Goal: Task Accomplishment & Management: Complete application form

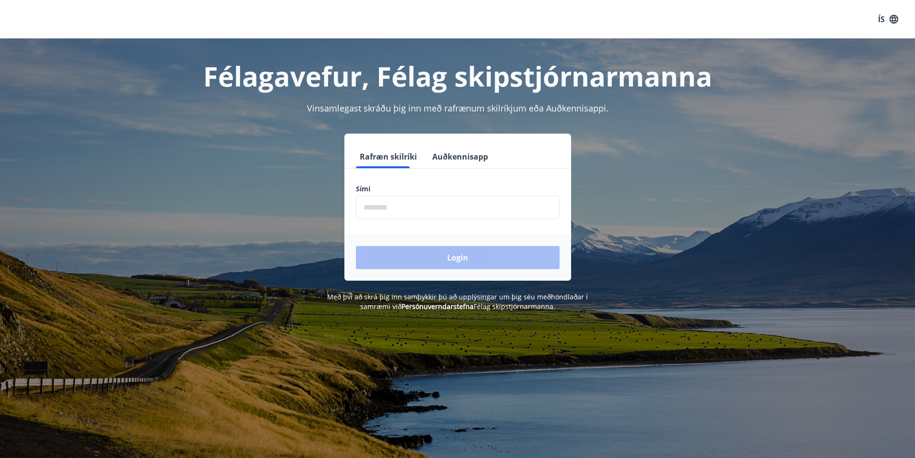
click at [395, 209] on input "phone" at bounding box center [458, 208] width 204 height 24
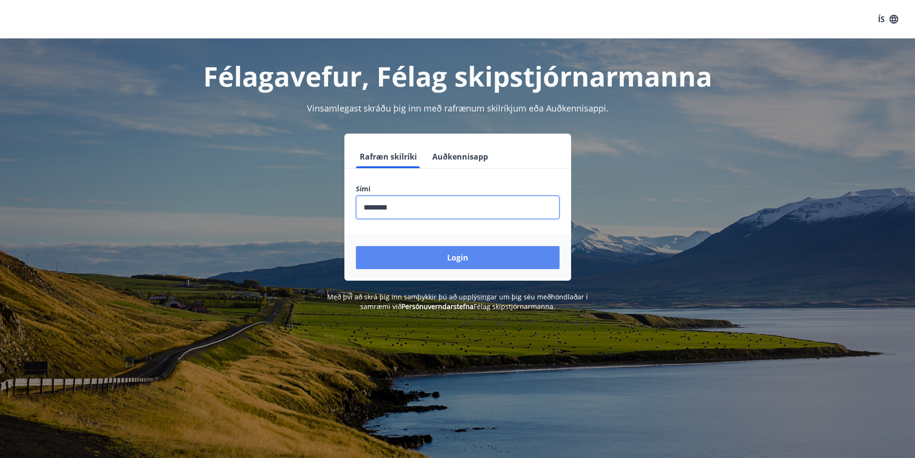
type input "********"
click at [468, 255] on button "Login" at bounding box center [458, 257] width 204 height 23
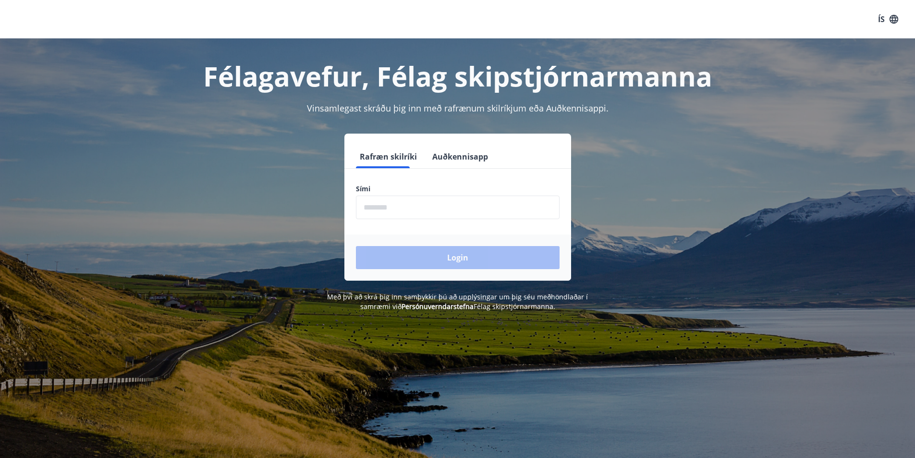
click at [452, 204] on input "phone" at bounding box center [458, 208] width 204 height 24
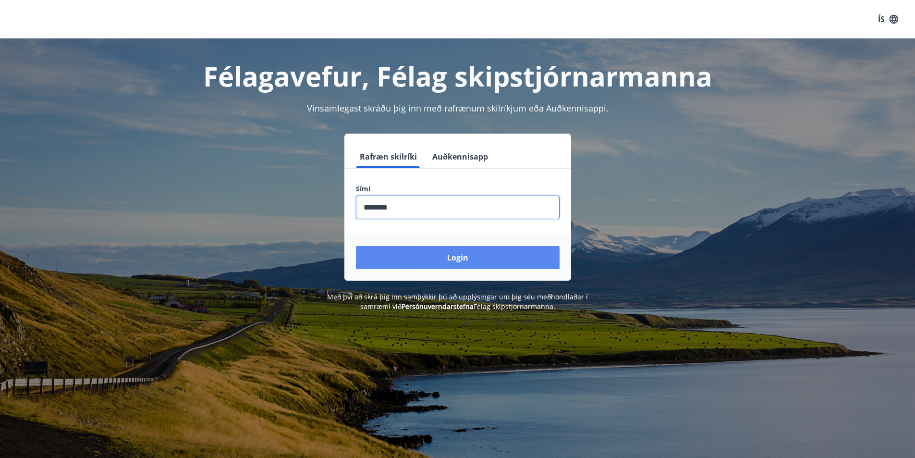
type input "********"
click at [476, 262] on button "Login" at bounding box center [458, 257] width 204 height 23
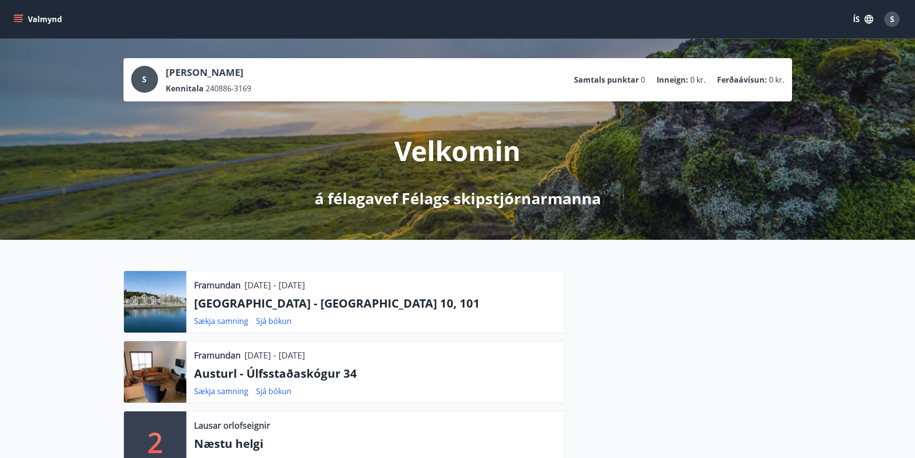
click at [23, 20] on icon "menu" at bounding box center [18, 19] width 10 height 10
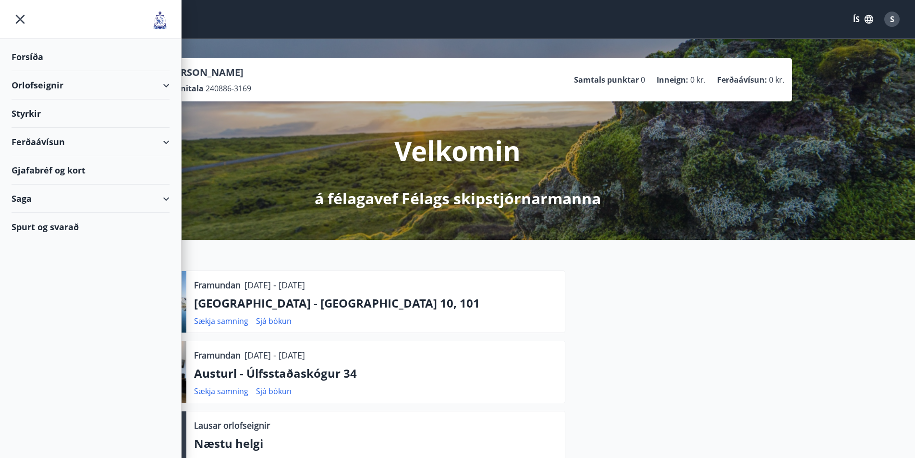
click at [30, 114] on div "Styrkir" at bounding box center [91, 113] width 158 height 28
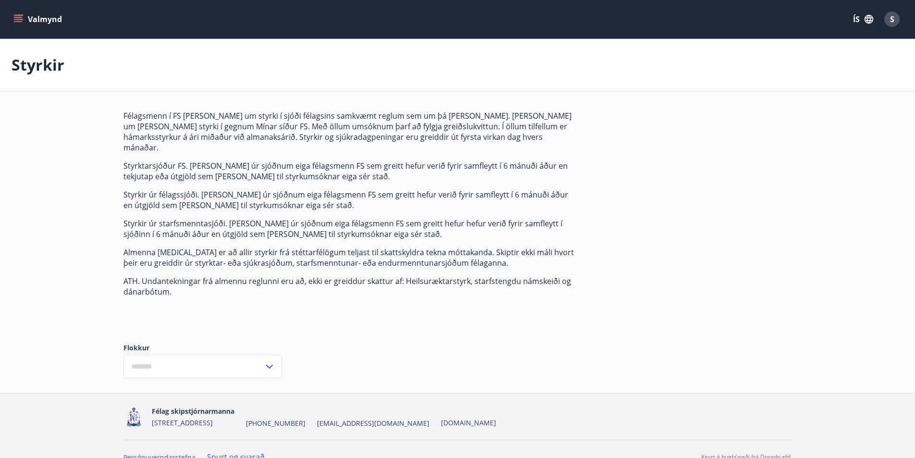
type input "***"
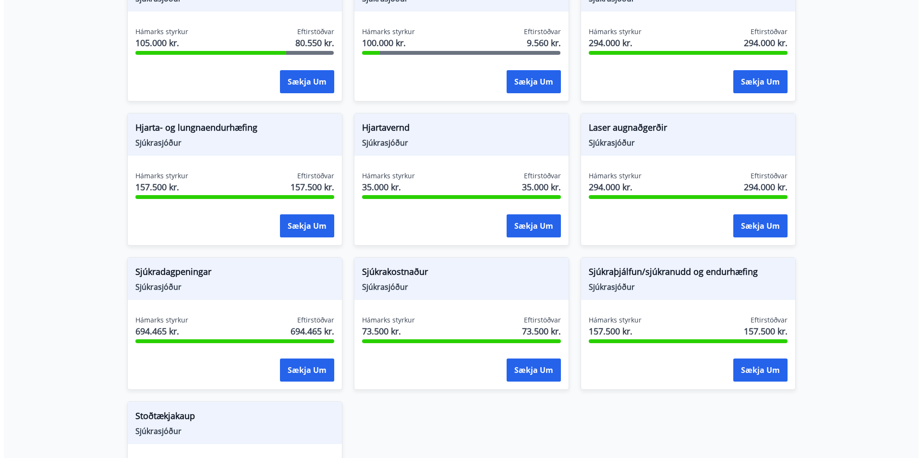
scroll to position [721, 0]
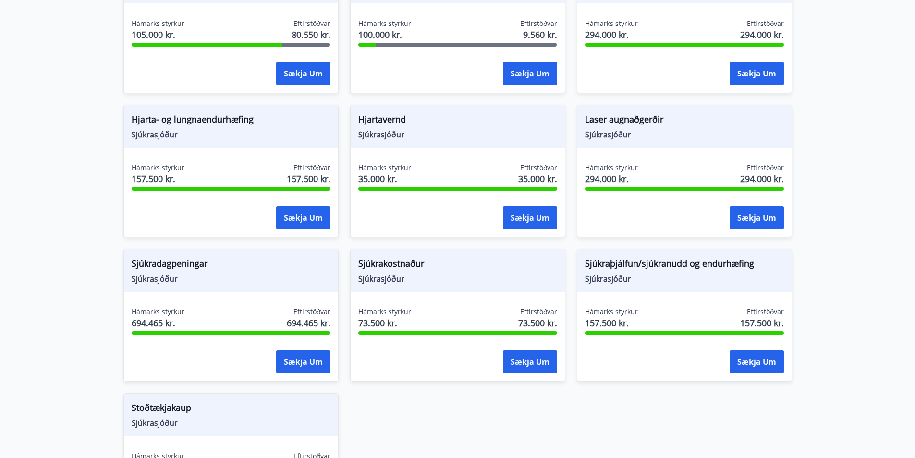
click at [654, 259] on span "Sjúkraþjálfun/sjúkranudd og endurhæfing" at bounding box center [684, 265] width 199 height 16
click at [761, 350] on button "Sækja um" at bounding box center [757, 361] width 54 height 23
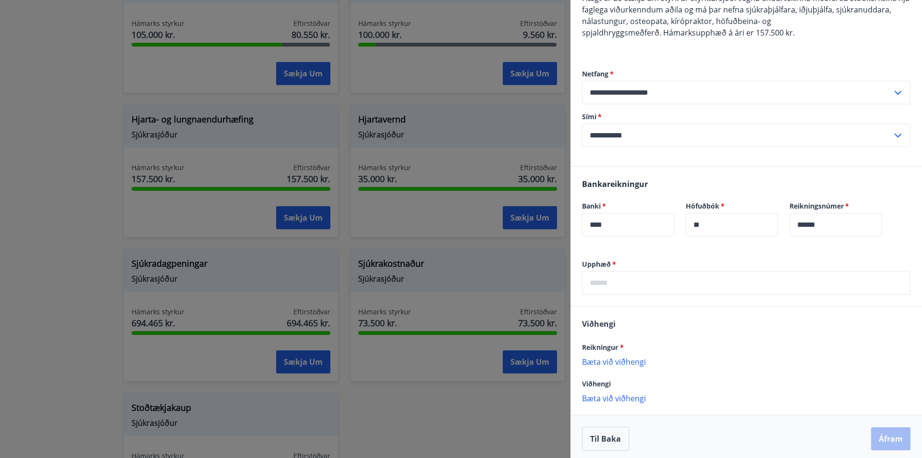
scroll to position [113, 0]
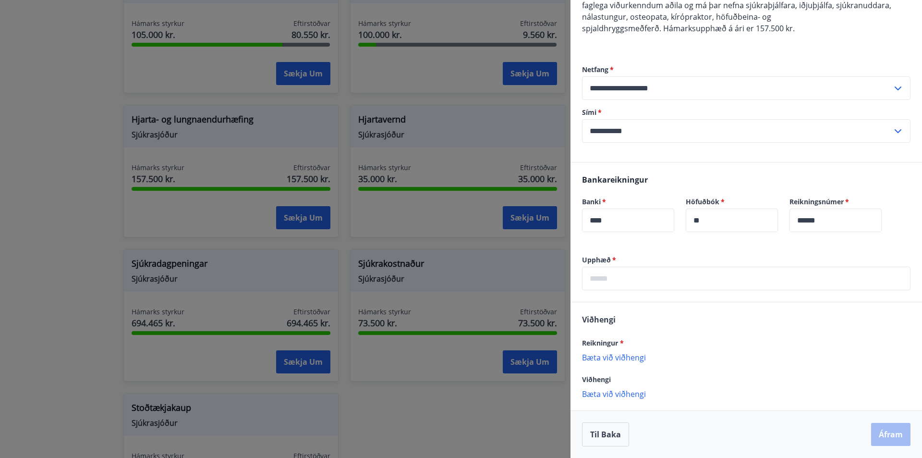
click at [641, 278] on input "text" at bounding box center [746, 279] width 329 height 24
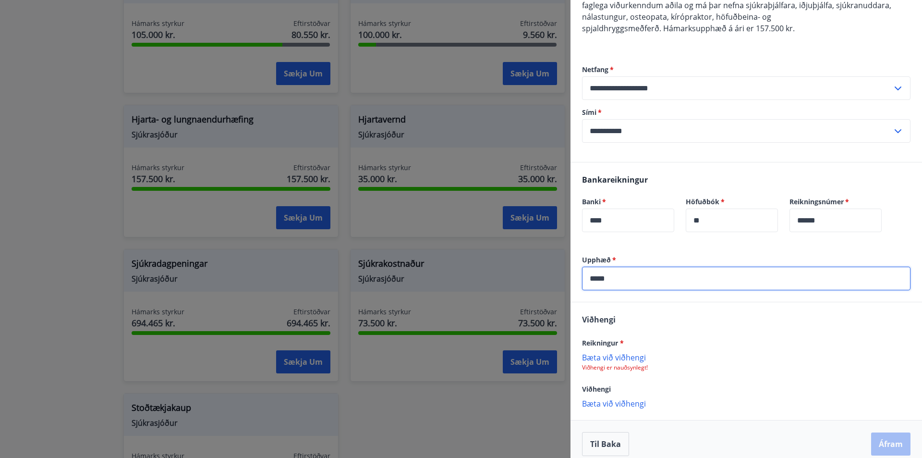
type input "*****"
click at [664, 220] on input "****" at bounding box center [628, 220] width 92 height 24
click at [619, 356] on p "Bæta við viðhengi" at bounding box center [746, 357] width 329 height 10
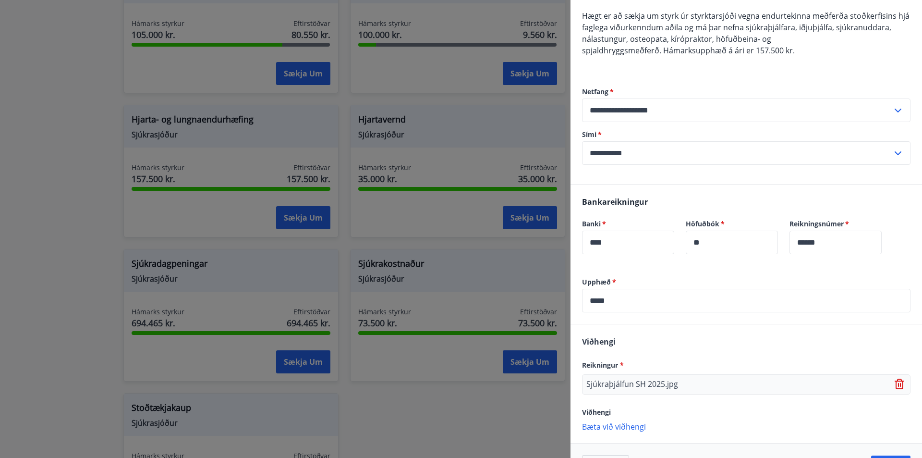
scroll to position [124, 0]
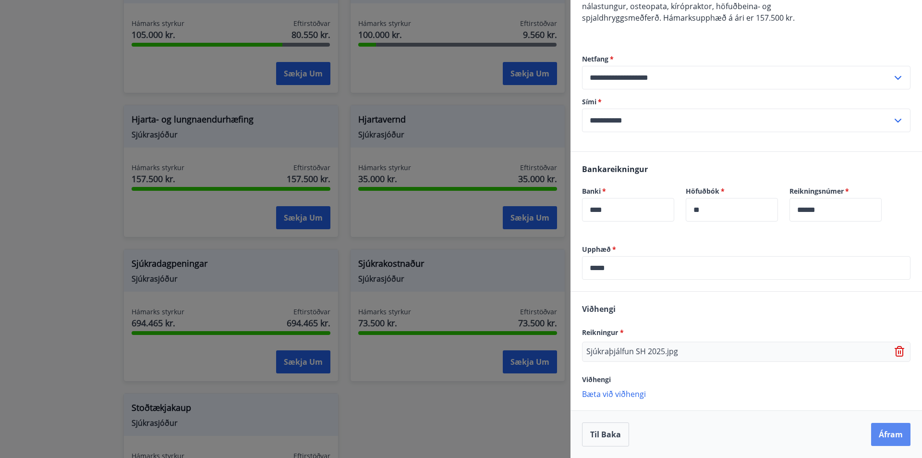
click at [883, 439] on button "Áfram" at bounding box center [890, 434] width 39 height 23
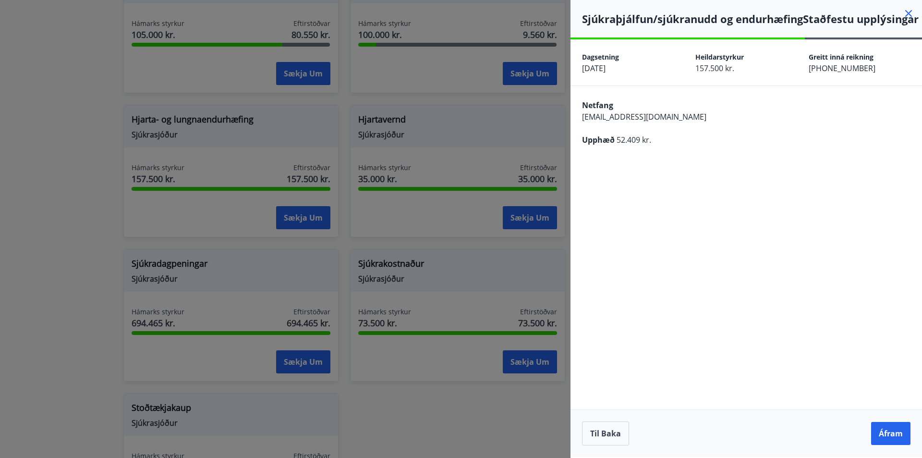
scroll to position [13, 0]
click at [883, 437] on button "Áfram" at bounding box center [890, 433] width 39 height 23
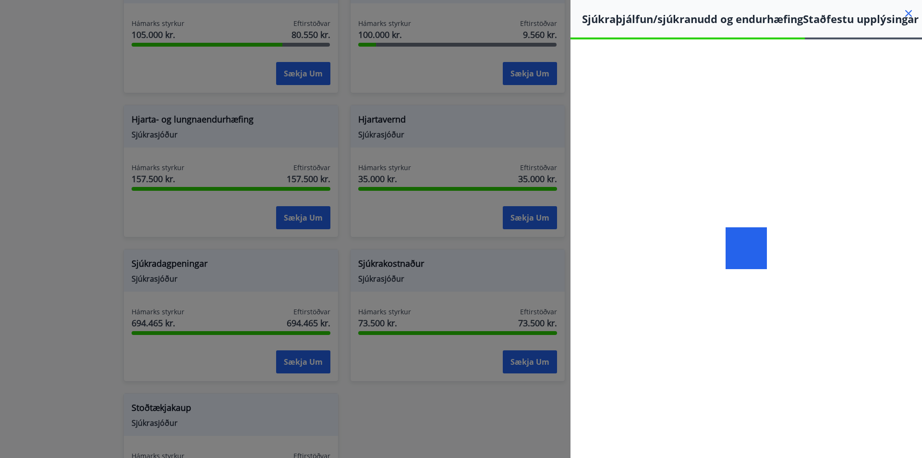
scroll to position [0, 0]
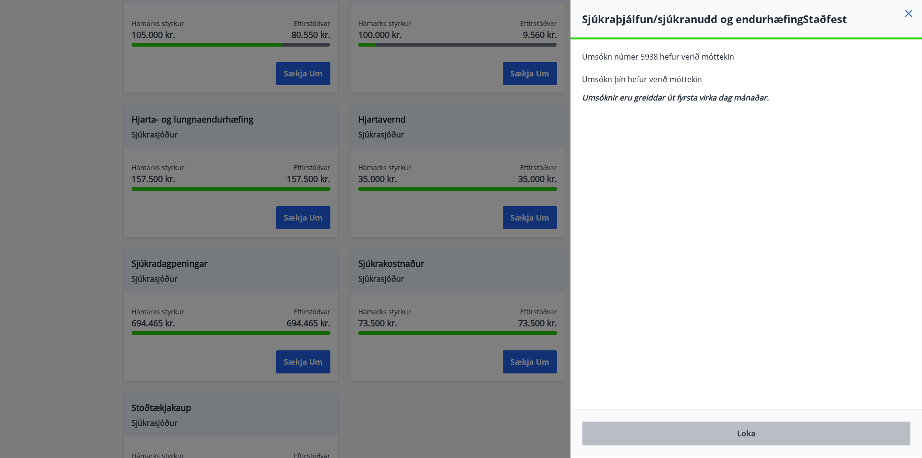
click at [738, 431] on button "Loka" at bounding box center [746, 433] width 329 height 24
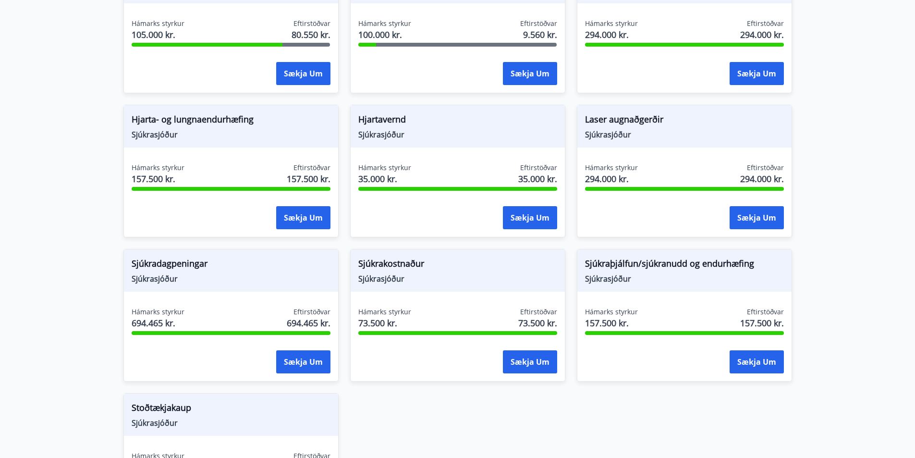
click at [419, 273] on span "Sjúkrasjóður" at bounding box center [457, 278] width 199 height 11
drag, startPoint x: 370, startPoint y: 249, endPoint x: 431, endPoint y: 304, distance: 82.0
click at [371, 257] on span "Sjúkrakostnaður" at bounding box center [457, 265] width 199 height 16
click at [525, 355] on button "Sækja um" at bounding box center [530, 361] width 54 height 23
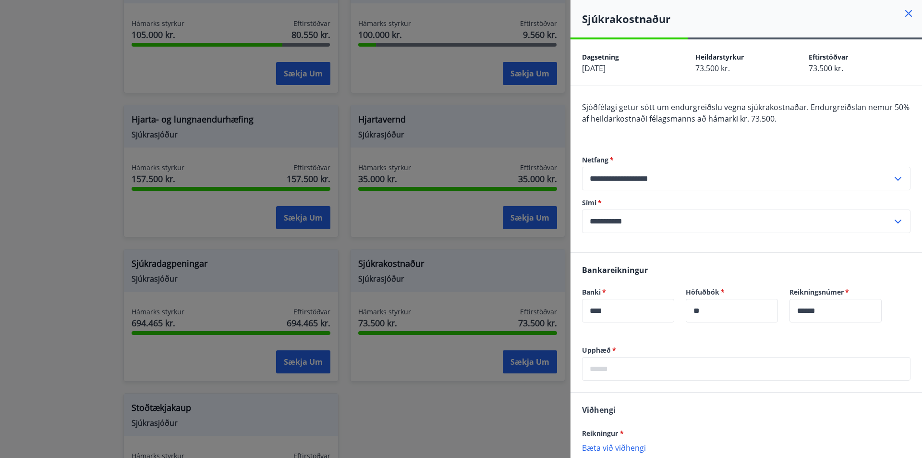
click at [905, 13] on icon at bounding box center [908, 13] width 7 height 7
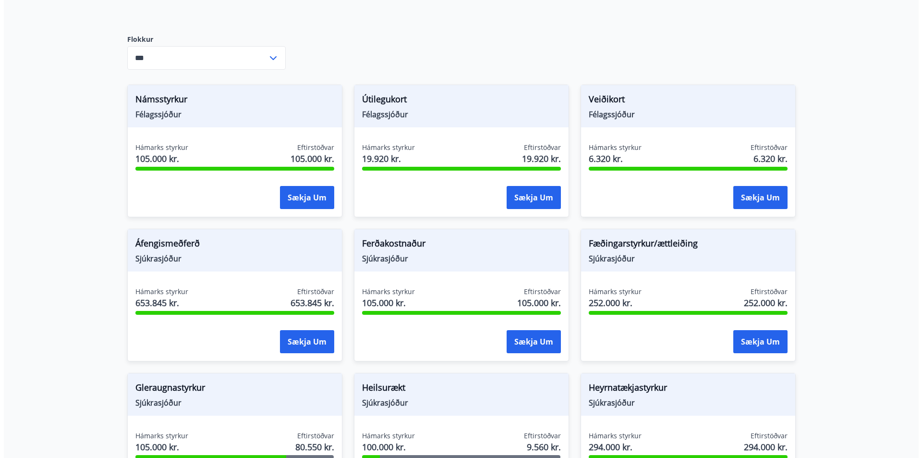
scroll to position [288, 0]
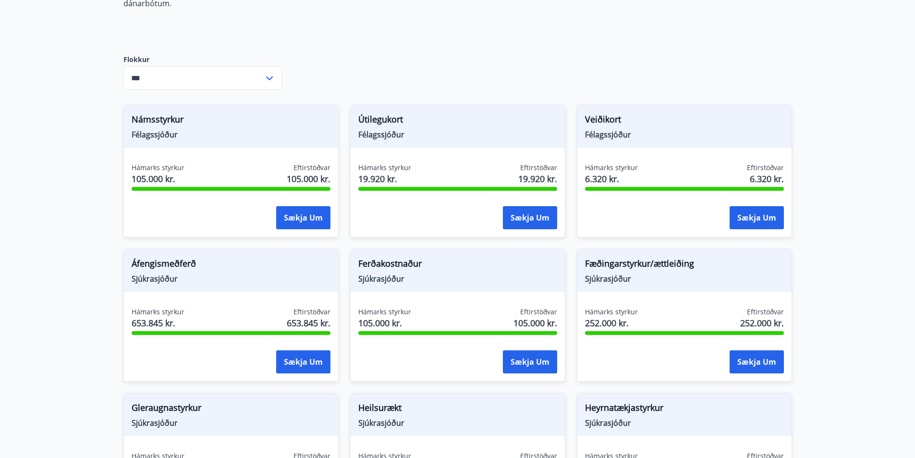
click at [717, 118] on span "Veiðikort" at bounding box center [684, 121] width 199 height 16
click at [757, 206] on button "Sækja um" at bounding box center [757, 217] width 54 height 23
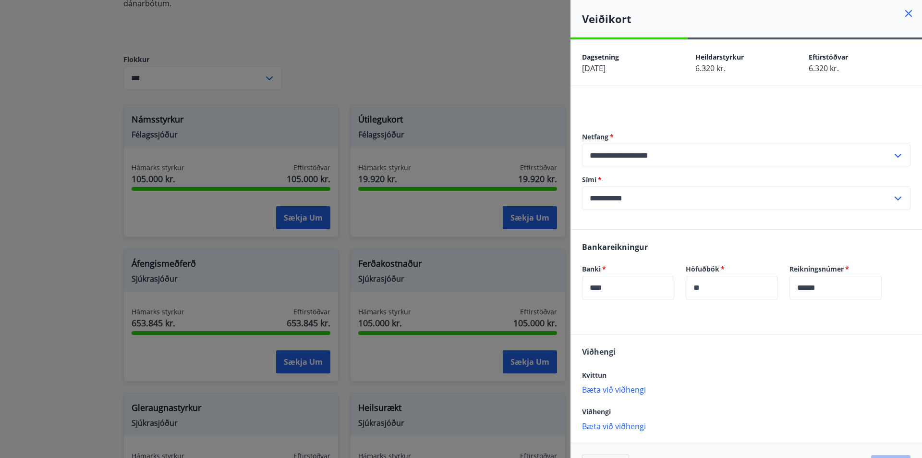
click at [906, 14] on icon at bounding box center [909, 14] width 12 height 12
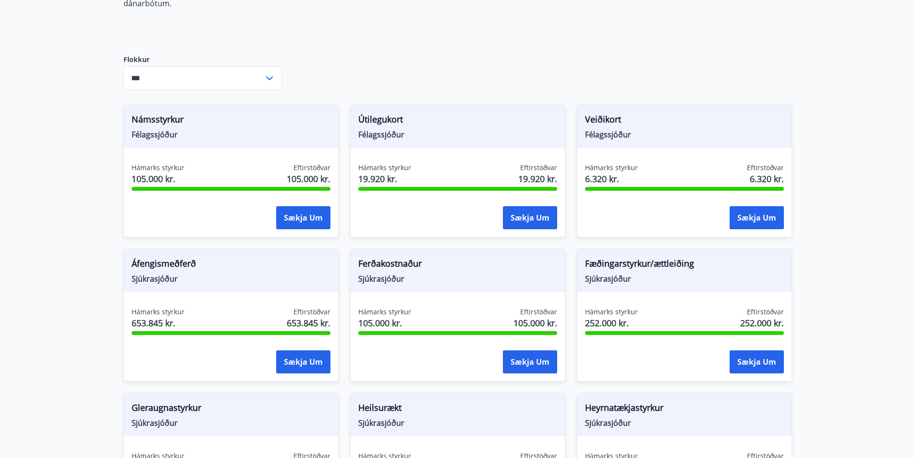
drag, startPoint x: 196, startPoint y: 118, endPoint x: 265, endPoint y: 189, distance: 98.9
click at [196, 118] on span "Námsstyrkur" at bounding box center [231, 121] width 199 height 16
click at [315, 209] on button "Sækja um" at bounding box center [303, 217] width 54 height 23
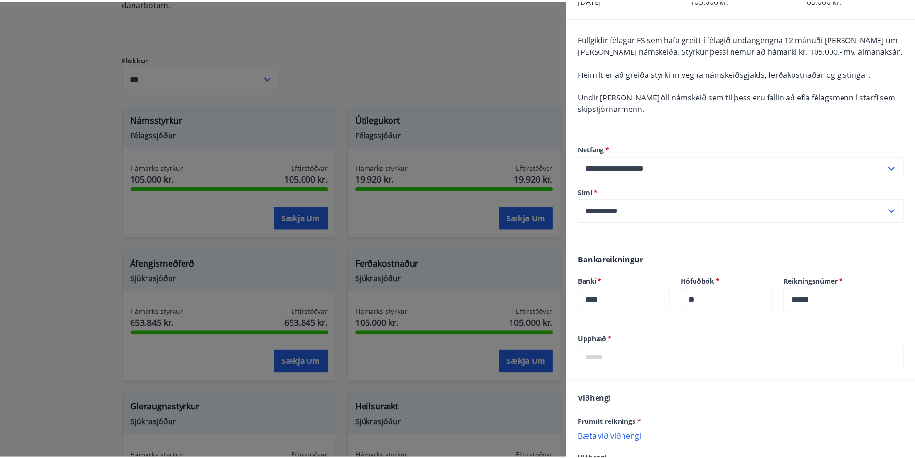
scroll to position [0, 0]
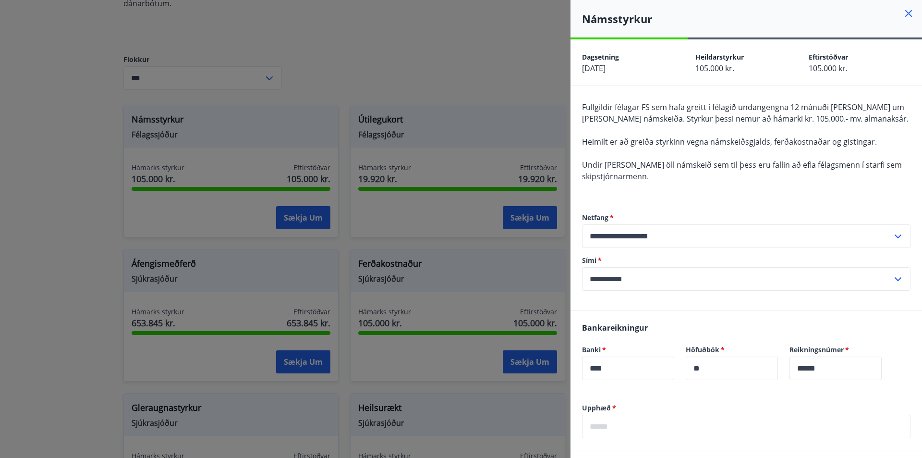
click at [908, 13] on icon at bounding box center [908, 13] width 1 height 1
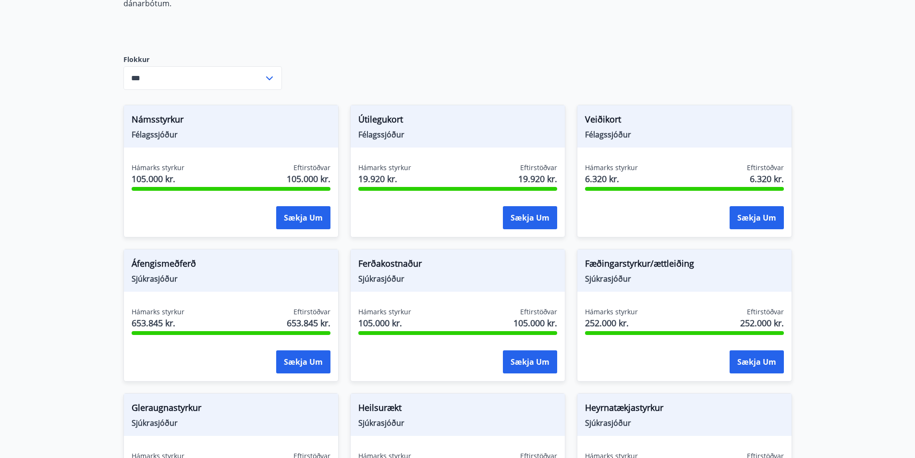
click at [54, 56] on main "Styrkir Félagsmenn í FS geta sótt um styrki í sjóði félagsins samkvæmt reglum s…" at bounding box center [457, 360] width 915 height 1219
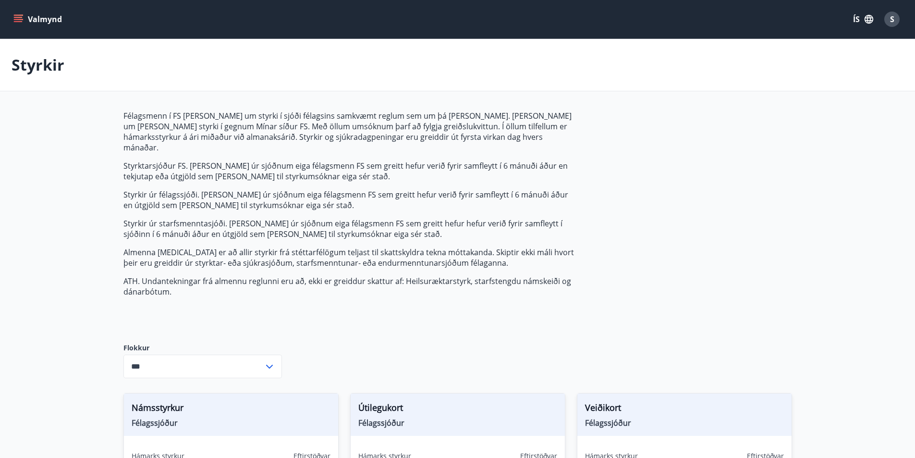
click at [29, 19] on button "Valmynd" at bounding box center [39, 19] width 54 height 17
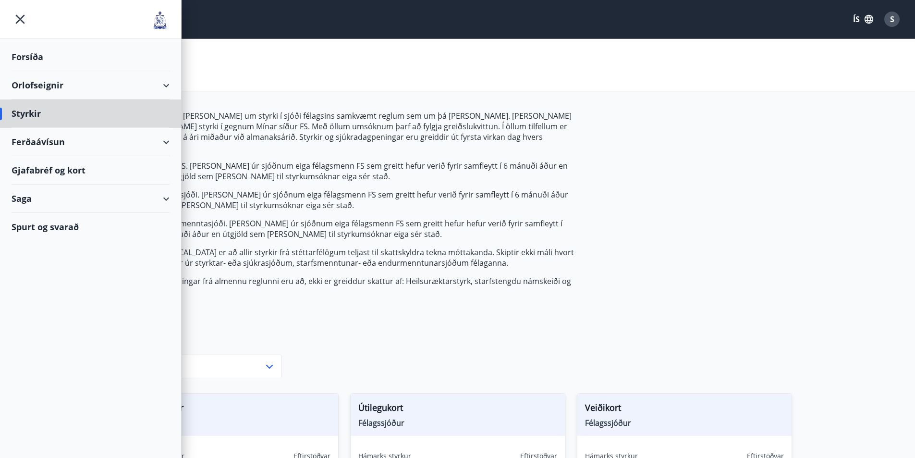
click at [38, 57] on div "Forsíða" at bounding box center [91, 57] width 158 height 28
